Goal: Information Seeking & Learning: Learn about a topic

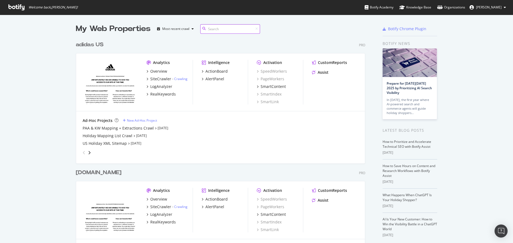
scroll to position [241, 289]
click at [160, 70] on div "Overview" at bounding box center [158, 71] width 17 height 5
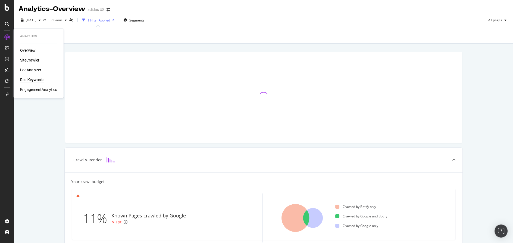
click at [35, 81] on div "RealKeywords" at bounding box center [32, 79] width 24 height 5
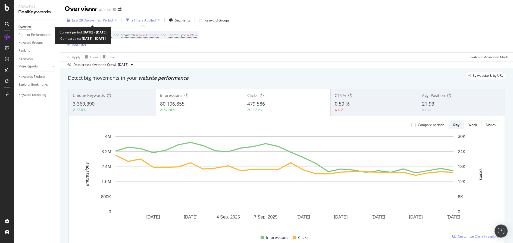
click at [97, 23] on div "Last 28 Days vs Prev. Period" at bounding box center [92, 20] width 55 height 8
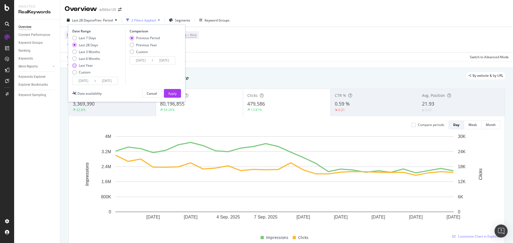
click at [88, 65] on div "Last Year" at bounding box center [86, 65] width 14 height 5
type input "[DATE]"
click at [171, 93] on div "Apply" at bounding box center [172, 93] width 8 height 5
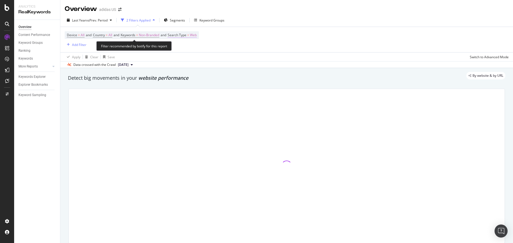
click at [197, 36] on span "Web" at bounding box center [193, 35] width 7 height 8
click at [187, 49] on icon at bounding box center [187, 47] width 4 height 3
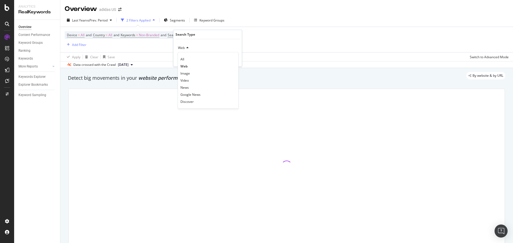
click at [207, 51] on div "Web" at bounding box center [208, 48] width 60 height 9
click at [305, 41] on div "Device = All and Country = All and Keywords = Non-Branded and Search Type = Web…" at bounding box center [287, 39] width 444 height 25
click at [77, 44] on div "Add Filter" at bounding box center [79, 44] width 14 height 5
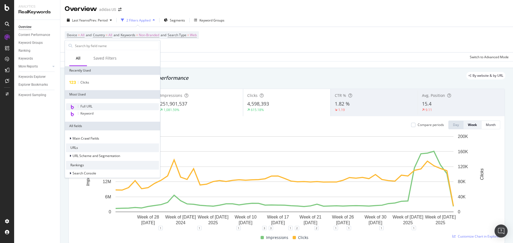
click at [87, 108] on span "Full URL" at bounding box center [86, 106] width 12 height 5
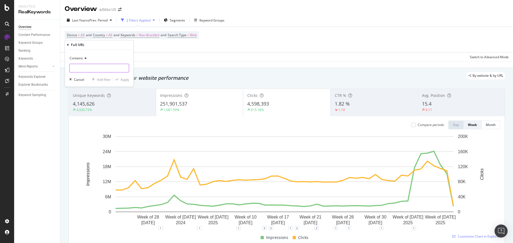
click at [98, 70] on input "text" at bounding box center [99, 68] width 59 height 9
paste input "[URL][DOMAIN_NAME]"
type input "[URL][DOMAIN_NAME]"
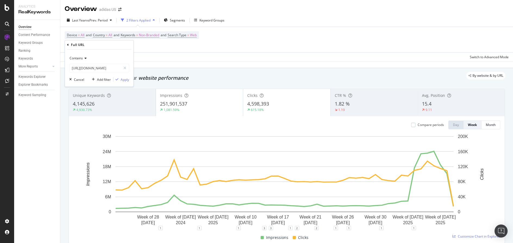
click at [84, 61] on div "Contains" at bounding box center [99, 58] width 60 height 9
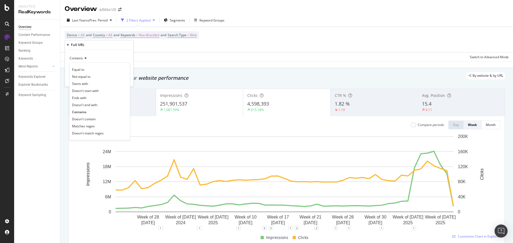
click at [114, 61] on div "Contains" at bounding box center [99, 58] width 60 height 9
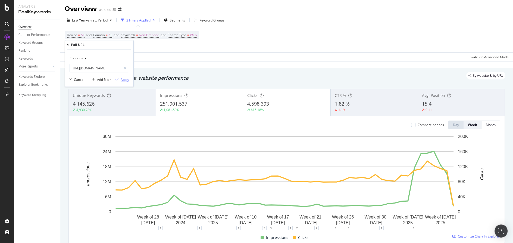
click at [125, 78] on div "Apply" at bounding box center [125, 79] width 8 height 5
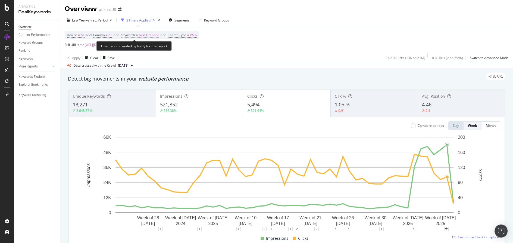
click at [150, 34] on span "Non-Branded" at bounding box center [149, 35] width 20 height 8
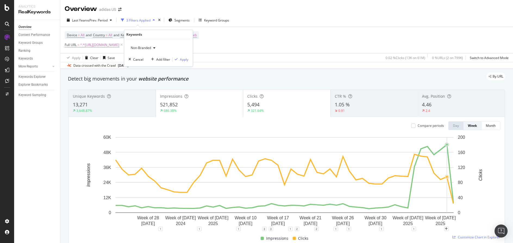
click at [153, 47] on icon "button" at bounding box center [154, 47] width 2 height 3
drag, startPoint x: 149, startPoint y: 80, endPoint x: 149, endPoint y: 88, distance: 8.2
click at [149, 88] on div "Non-Branded Branded Anonymized queries Non-Branded & Anonymized queries All" at bounding box center [161, 73] width 64 height 42
click at [149, 89] on span "All" at bounding box center [160, 90] width 55 height 5
click at [185, 58] on div "Apply" at bounding box center [184, 59] width 8 height 5
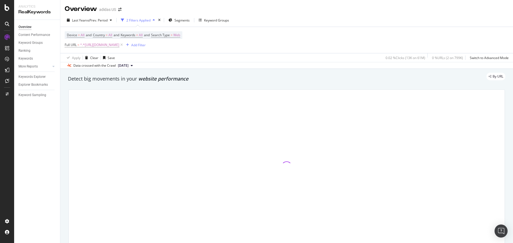
click at [344, 25] on div "Last Year vs Prev. Period 2 Filters Applied Segments Keyword Groups" at bounding box center [286, 21] width 453 height 11
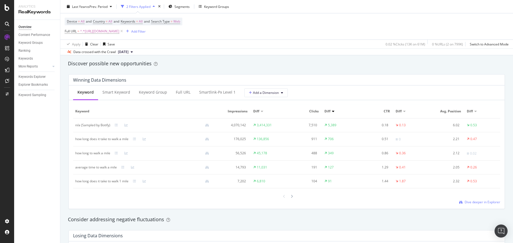
scroll to position [483, 0]
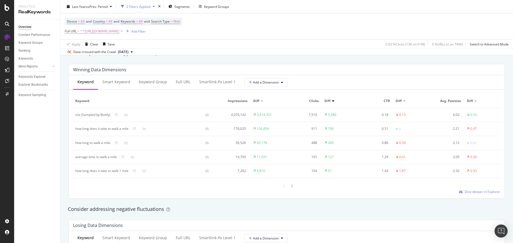
click at [80, 116] on div "n/a (Sampled by Botify)" at bounding box center [92, 114] width 35 height 5
click at [114, 115] on div at bounding box center [161, 115] width 103 height 4
click at [118, 114] on icon at bounding box center [116, 114] width 3 height 3
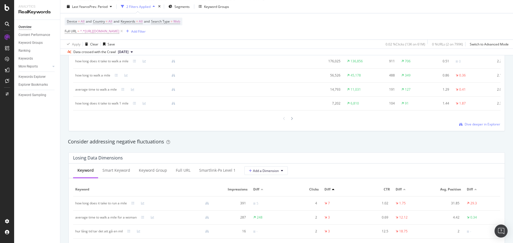
scroll to position [513, 0]
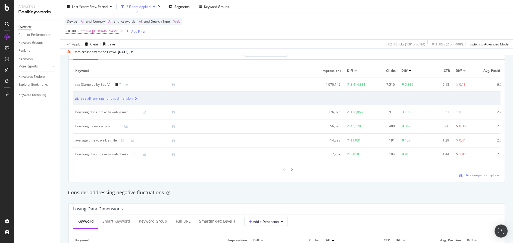
click at [121, 83] on icon at bounding box center [120, 83] width 2 height 3
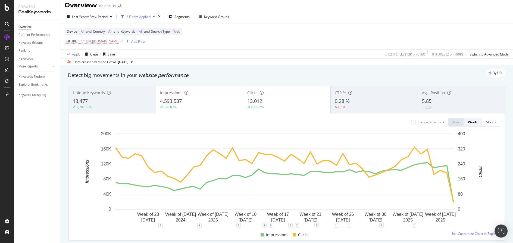
scroll to position [0, 0]
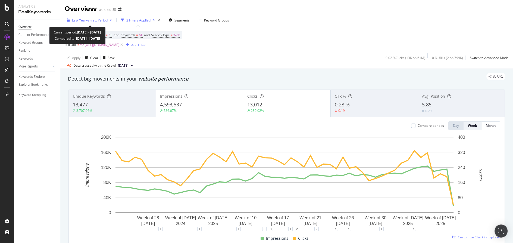
click at [101, 20] on span "vs Prev. Period" at bounding box center [96, 20] width 21 height 5
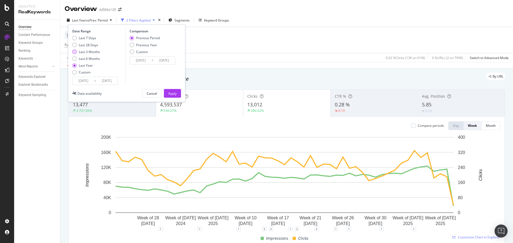
click at [95, 50] on div "Last 3 Months" at bounding box center [89, 51] width 21 height 5
type input "[DATE]"
click at [167, 94] on button "Apply" at bounding box center [172, 93] width 17 height 9
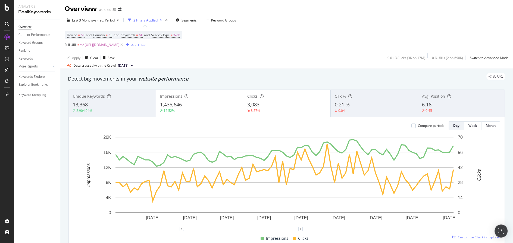
click at [303, 102] on div "3,083" at bounding box center [286, 104] width 79 height 7
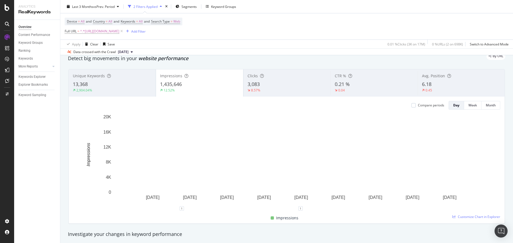
scroll to position [30, 0]
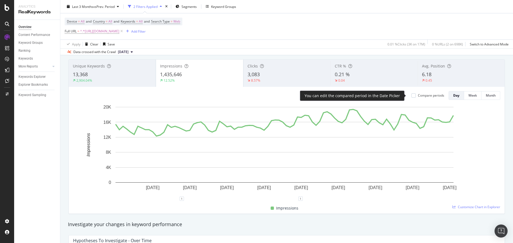
click at [422, 95] on div "Compare periods" at bounding box center [431, 95] width 26 height 5
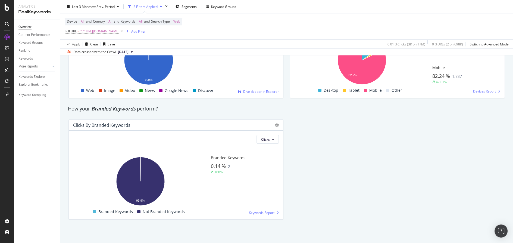
scroll to position [860, 0]
